Goal: Task Accomplishment & Management: Manage account settings

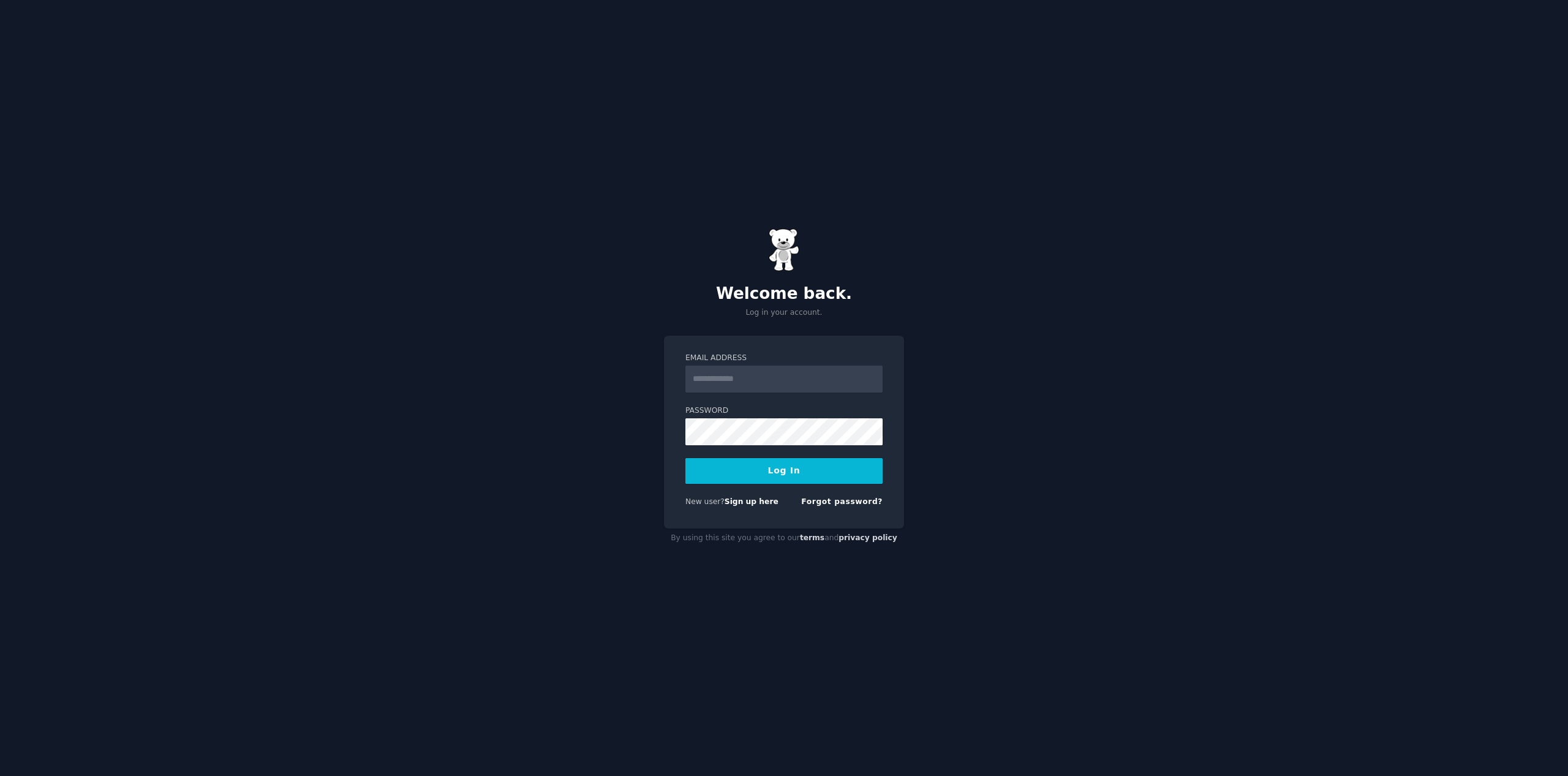
type input "**********"
click at [769, 477] on button "Log In" at bounding box center [784, 471] width 197 height 26
